Goal: Task Accomplishment & Management: Manage account settings

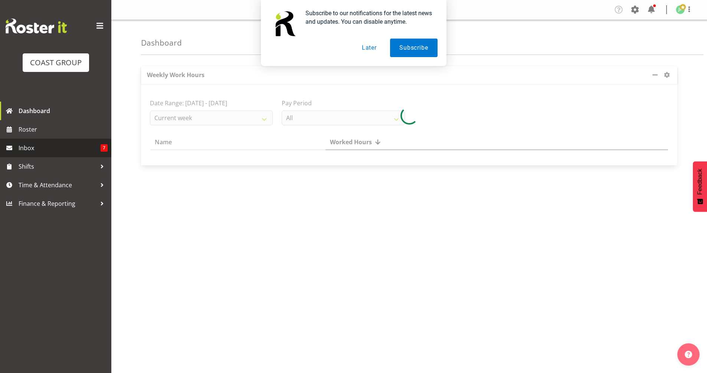
click at [37, 148] on span "Inbox" at bounding box center [60, 148] width 82 height 11
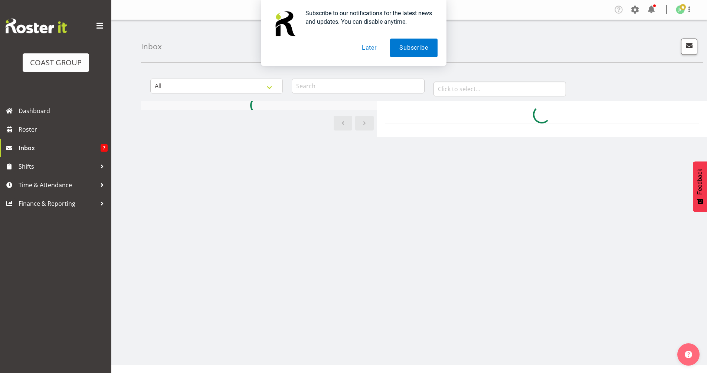
click at [369, 42] on button "Later" at bounding box center [369, 48] width 33 height 19
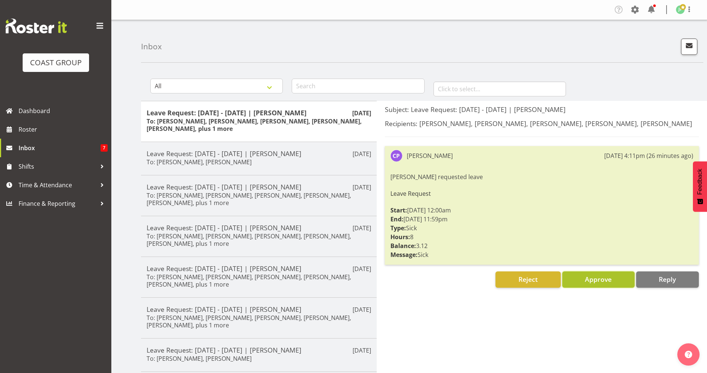
click at [613, 284] on button "Approve" at bounding box center [598, 280] width 72 height 16
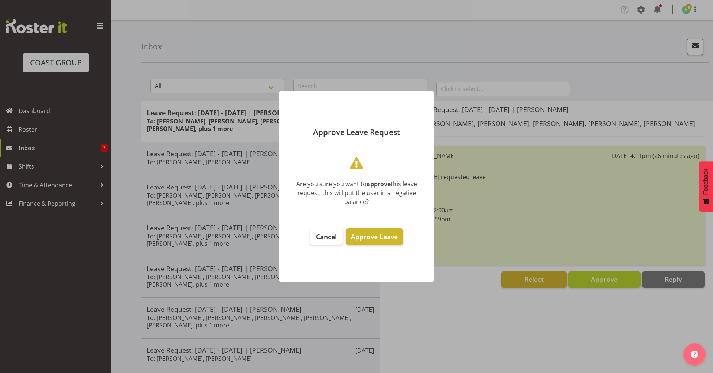
click at [383, 240] on span "Approve Leave" at bounding box center [374, 236] width 47 height 9
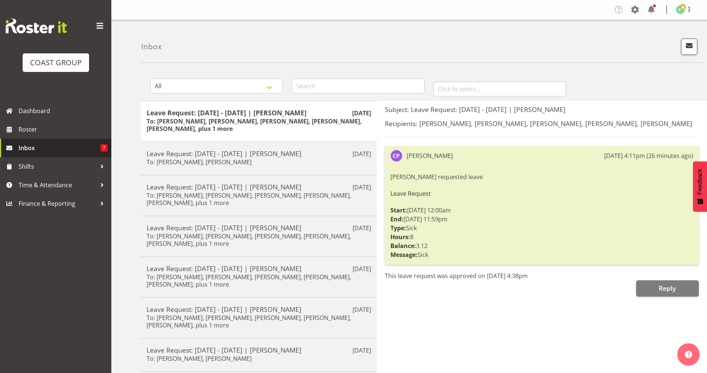
click at [42, 144] on span "Inbox" at bounding box center [60, 148] width 82 height 11
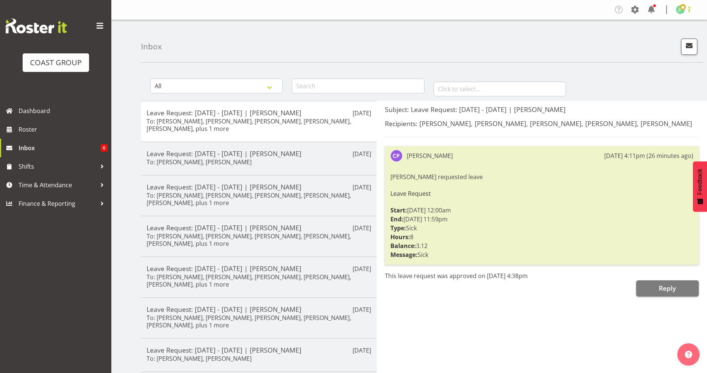
click at [688, 9] on span at bounding box center [689, 9] width 9 height 9
click at [641, 39] on link "Log Out" at bounding box center [657, 38] width 71 height 13
